Goal: Find specific page/section: Find specific page/section

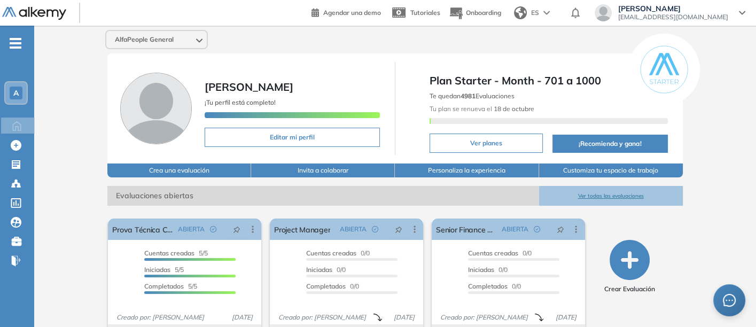
click at [606, 191] on button "Ver todas las evaluaciones" at bounding box center [611, 196] width 144 height 20
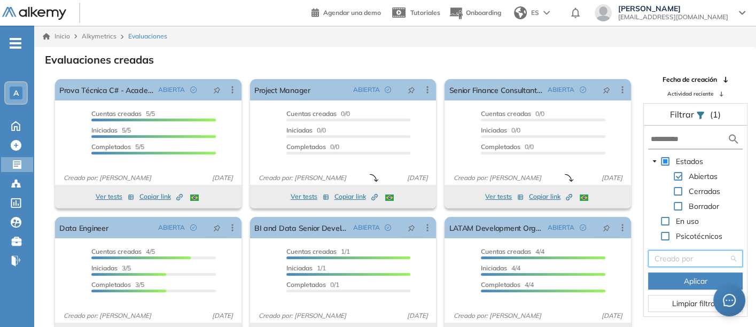
click at [676, 254] on input "search" at bounding box center [692, 259] width 74 height 16
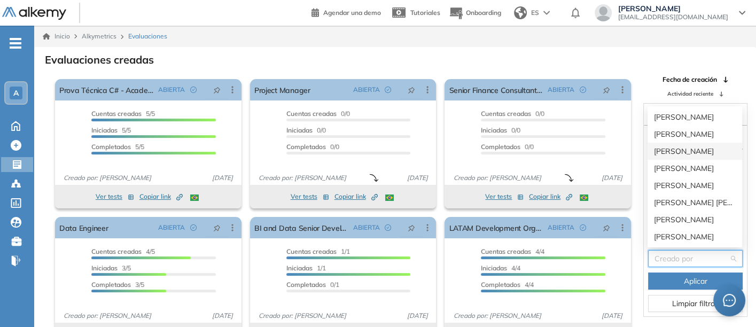
click at [667, 149] on div "[PERSON_NAME]" at bounding box center [695, 151] width 82 height 12
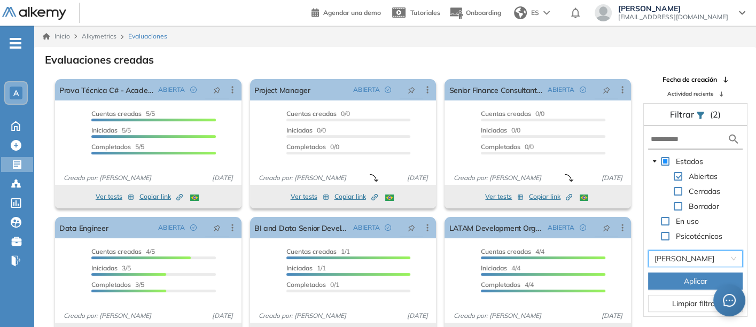
click at [685, 278] on span "Aplicar" at bounding box center [696, 281] width 24 height 12
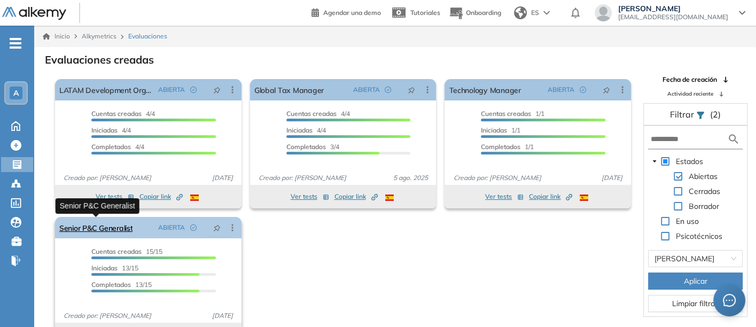
click at [82, 223] on link "Senior P&C Generalist" at bounding box center [95, 227] width 73 height 21
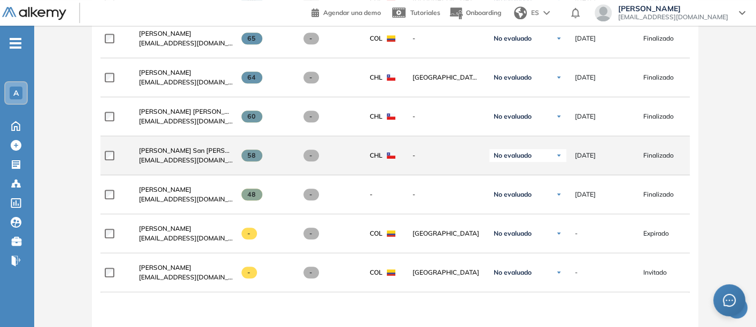
scroll to position [713, 0]
